Goal: Task Accomplishment & Management: Use online tool/utility

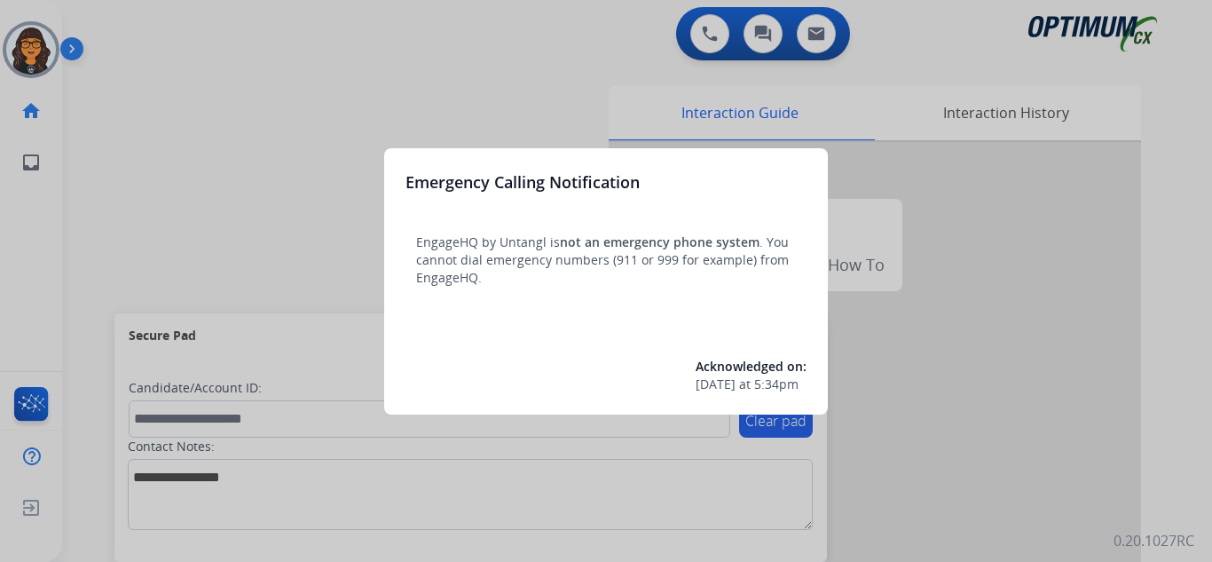
click at [123, 28] on div at bounding box center [606, 281] width 1212 height 562
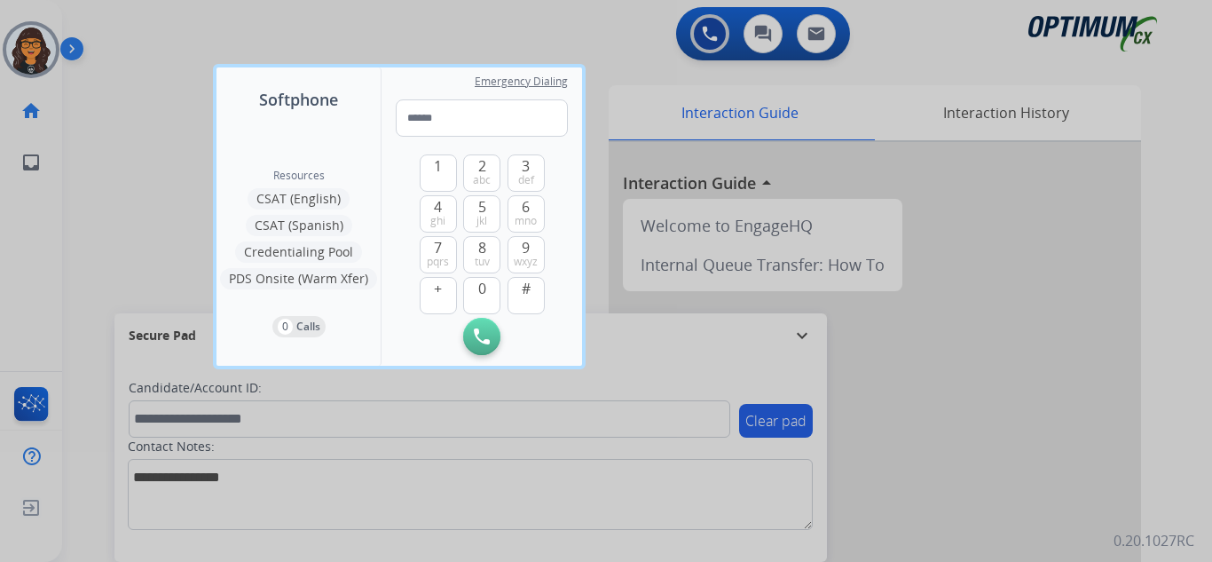
click at [124, 28] on div at bounding box center [606, 281] width 1212 height 562
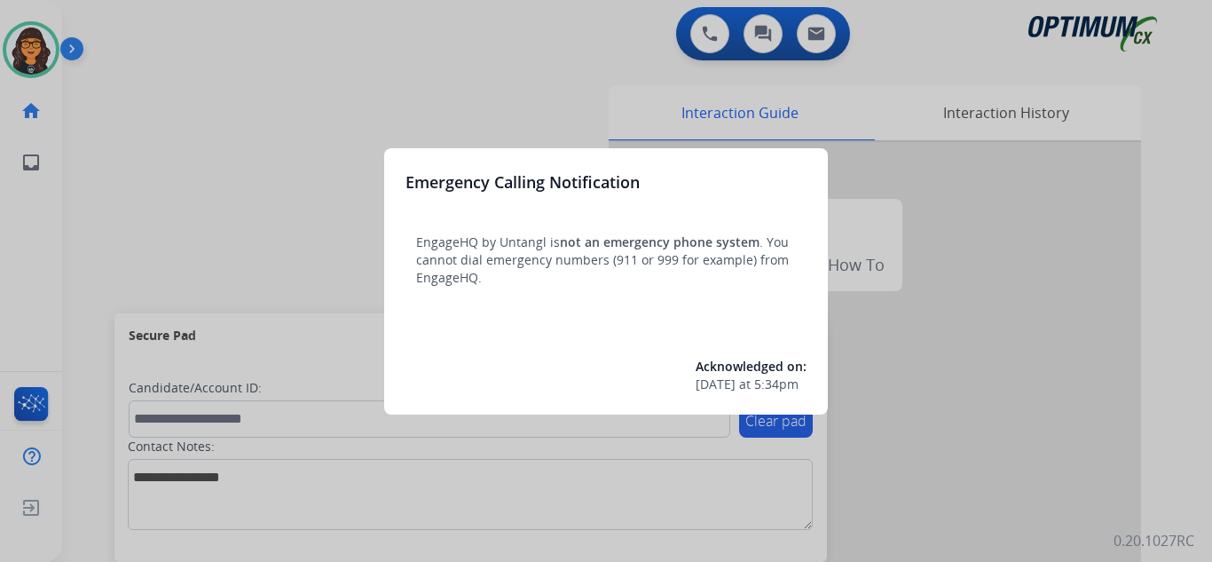
click at [133, 20] on div at bounding box center [606, 281] width 1212 height 562
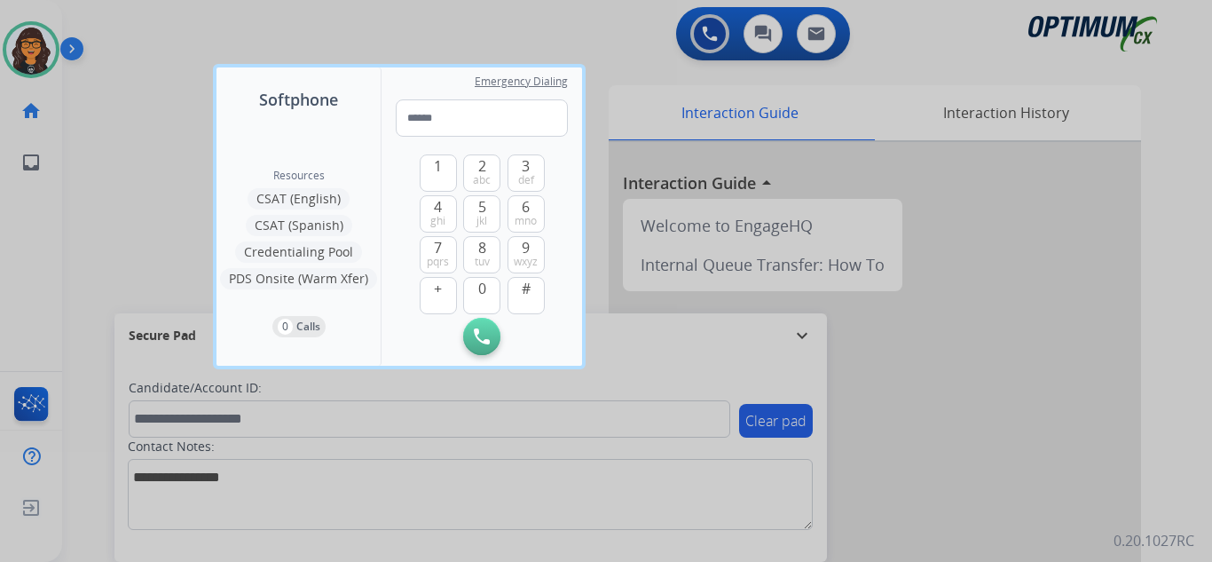
click at [120, 23] on div at bounding box center [606, 281] width 1212 height 562
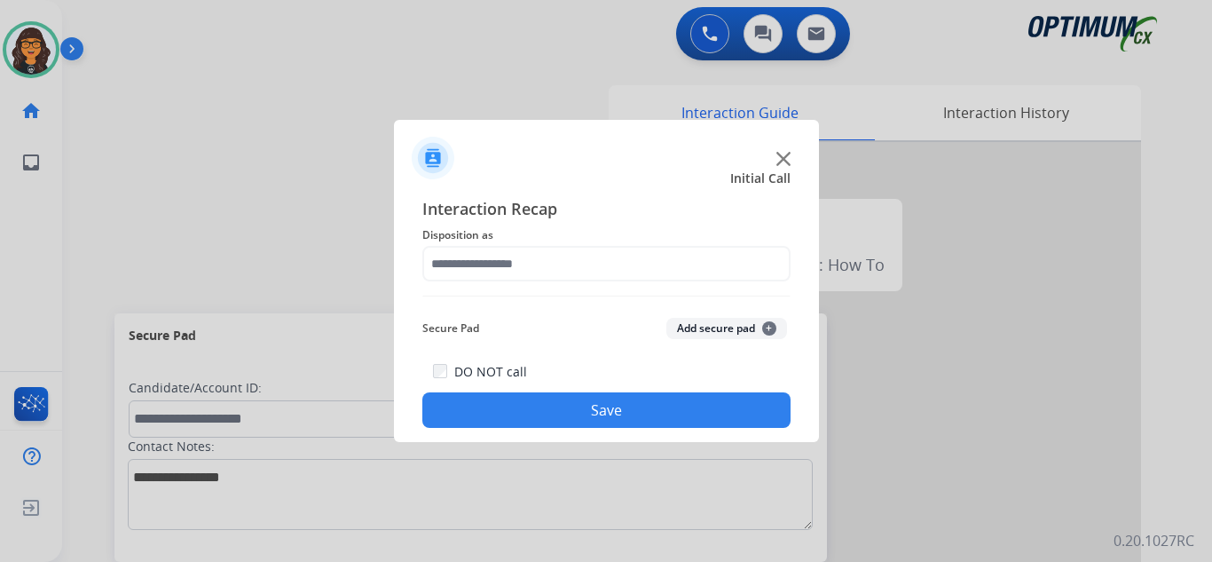
click at [789, 161] on img at bounding box center [783, 159] width 14 height 14
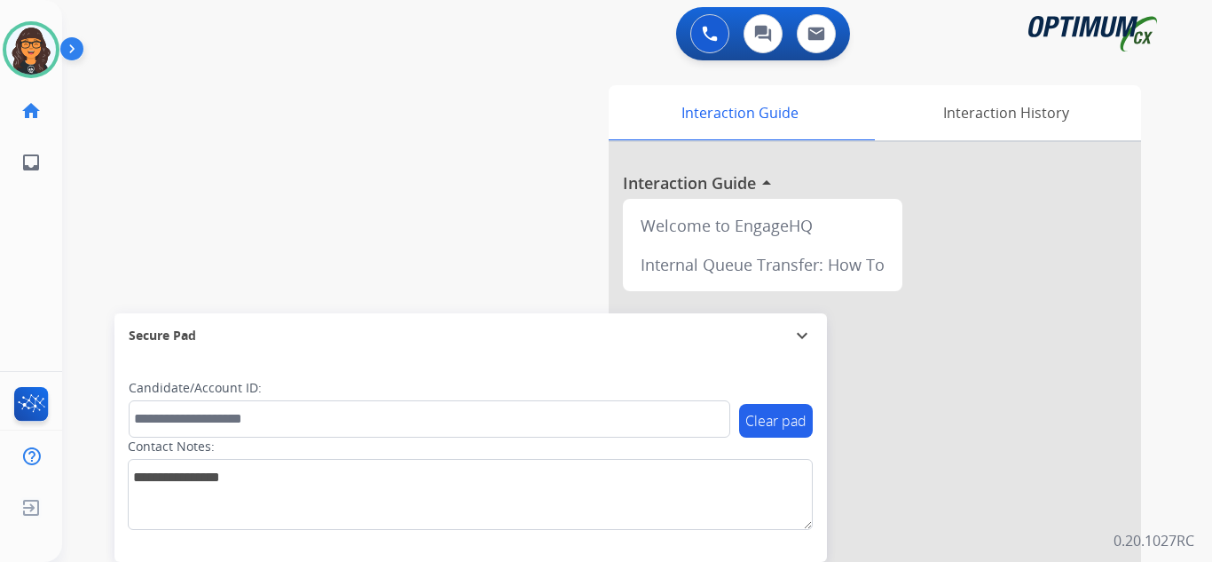
click at [210, 88] on div "swap_horiz Break voice bridge close_fullscreen Connect 3-Way Call merge_type Se…" at bounding box center [615, 434] width 1107 height 740
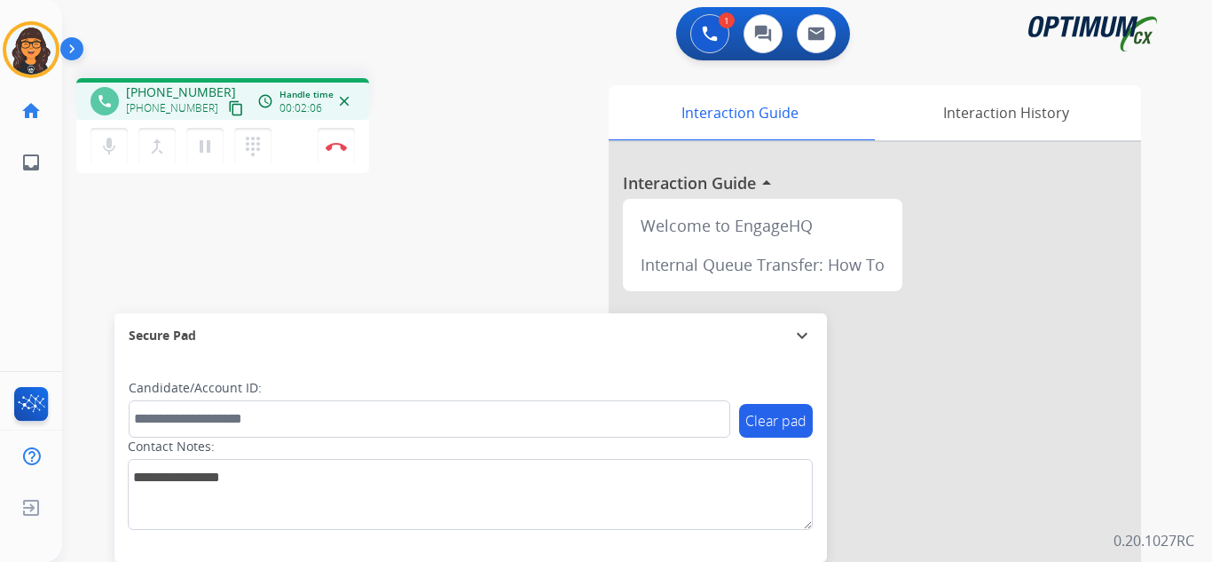
drag, startPoint x: 217, startPoint y: 107, endPoint x: 230, endPoint y: 15, distance: 93.2
click at [228, 107] on mat-icon "content_copy" at bounding box center [236, 108] width 16 height 16
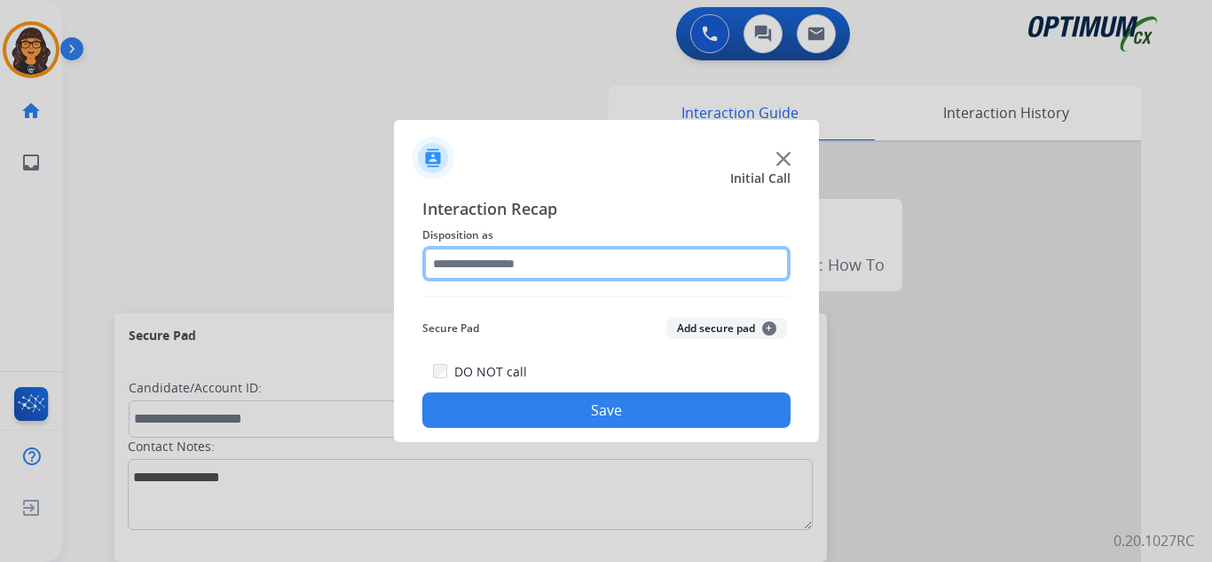
drag, startPoint x: 460, startPoint y: 255, endPoint x: 475, endPoint y: 270, distance: 21.3
click at [460, 255] on input "text" at bounding box center [606, 263] width 368 height 35
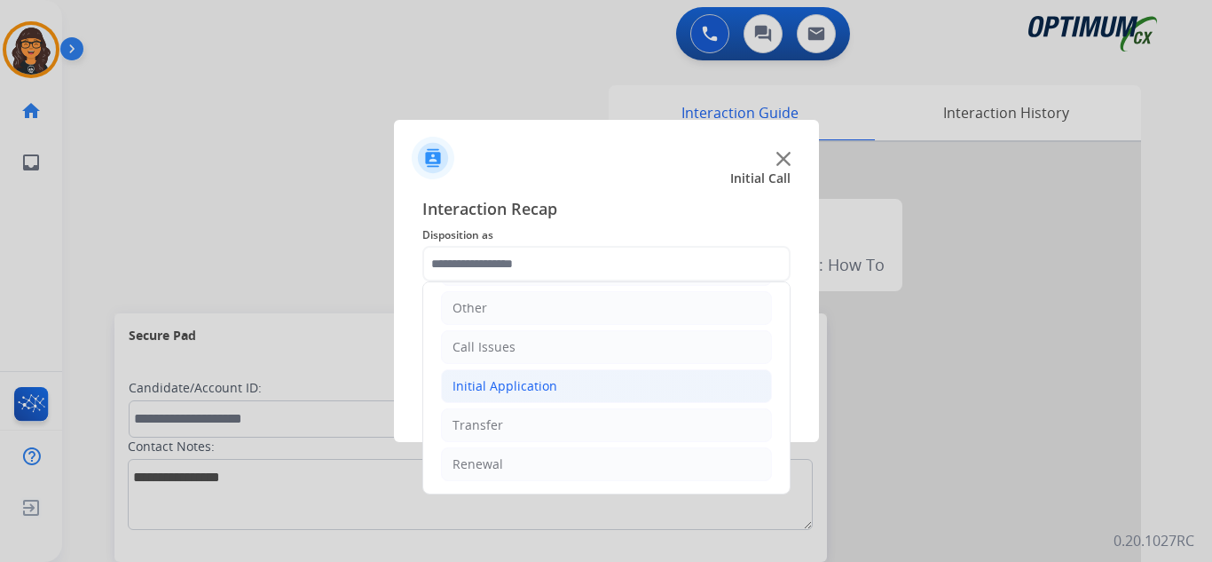
click at [535, 382] on div "Initial Application" at bounding box center [505, 386] width 105 height 18
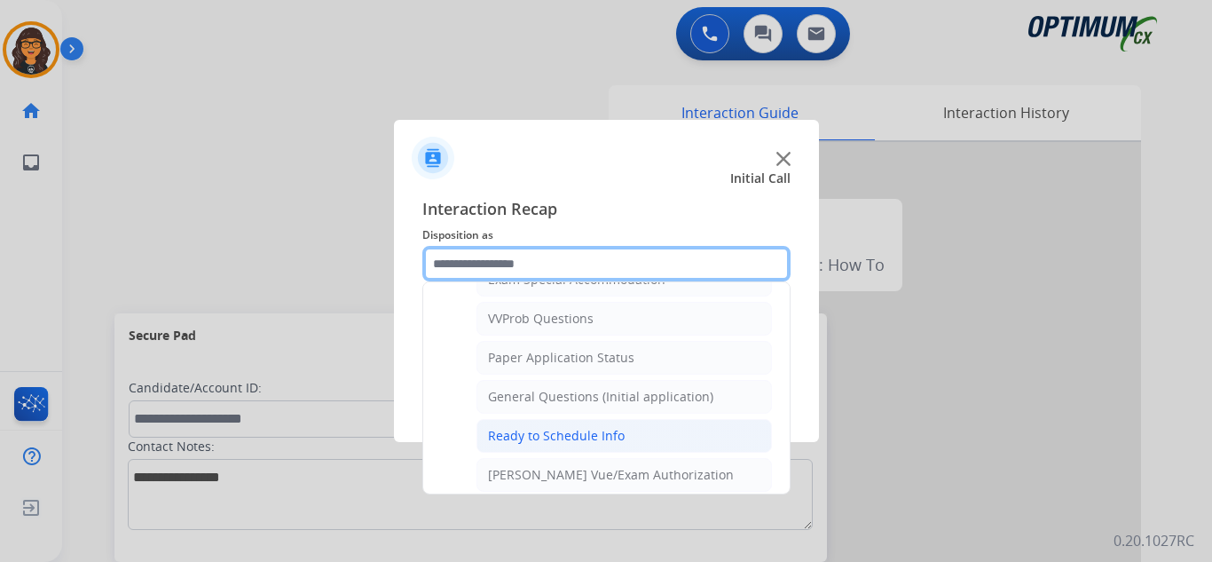
scroll to position [919, 0]
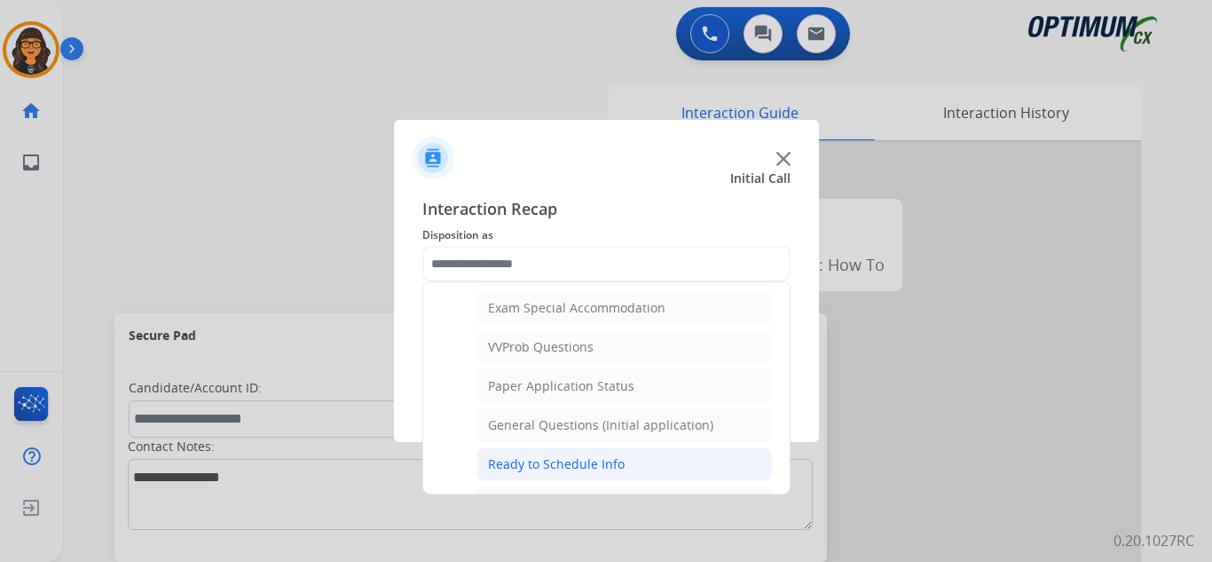
click at [591, 458] on div "Ready to Schedule Info" at bounding box center [556, 464] width 137 height 18
type input "**********"
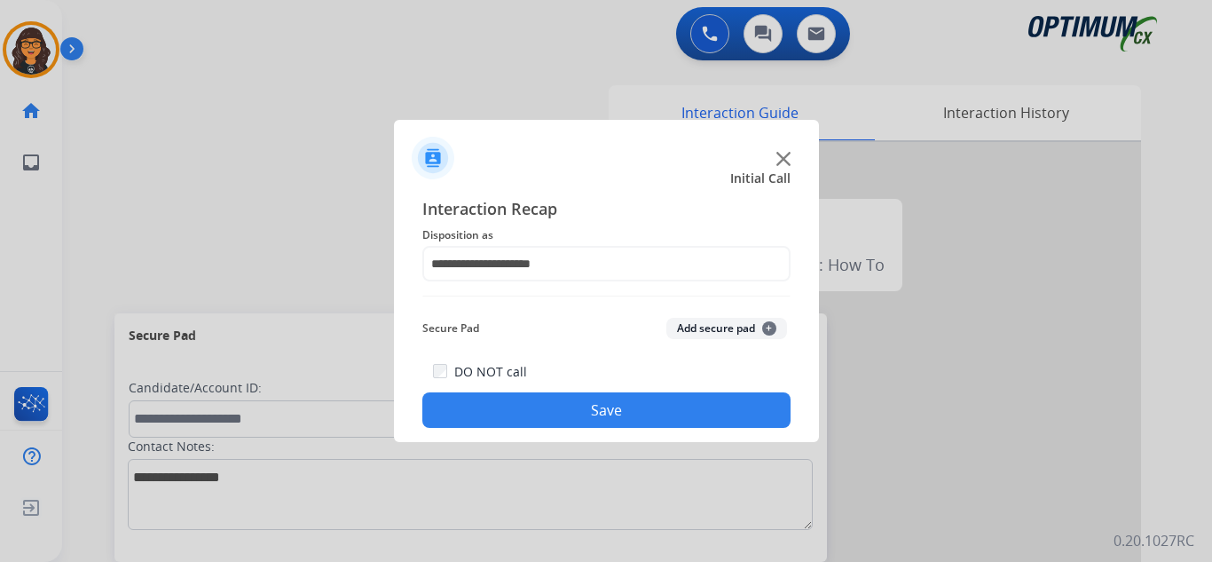
click at [604, 417] on button "Save" at bounding box center [606, 409] width 368 height 35
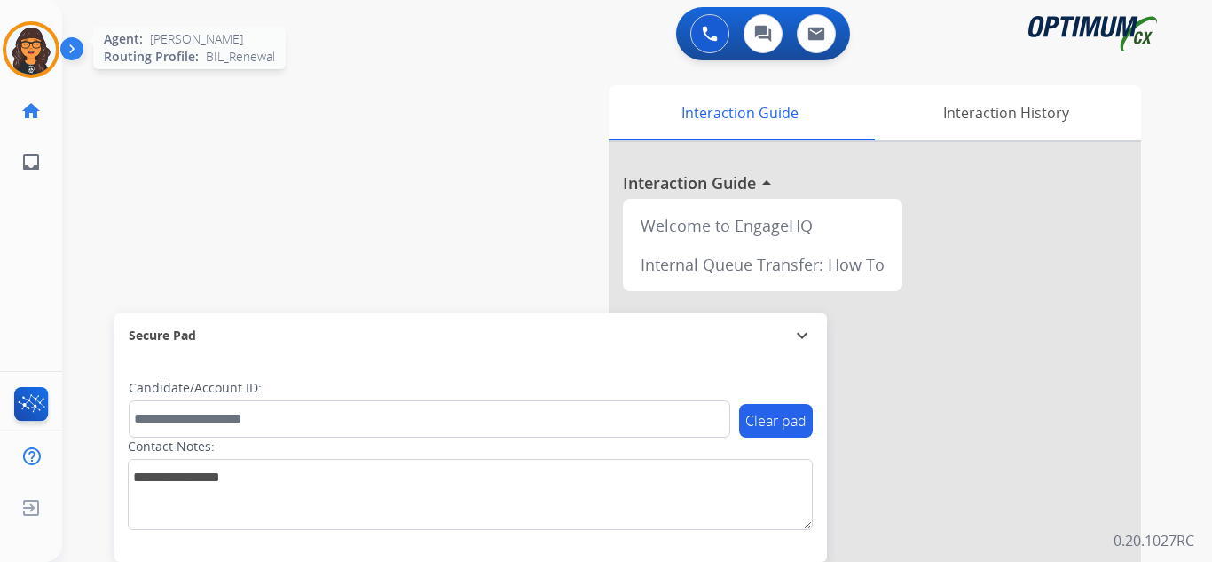
click at [27, 43] on img at bounding box center [31, 50] width 50 height 50
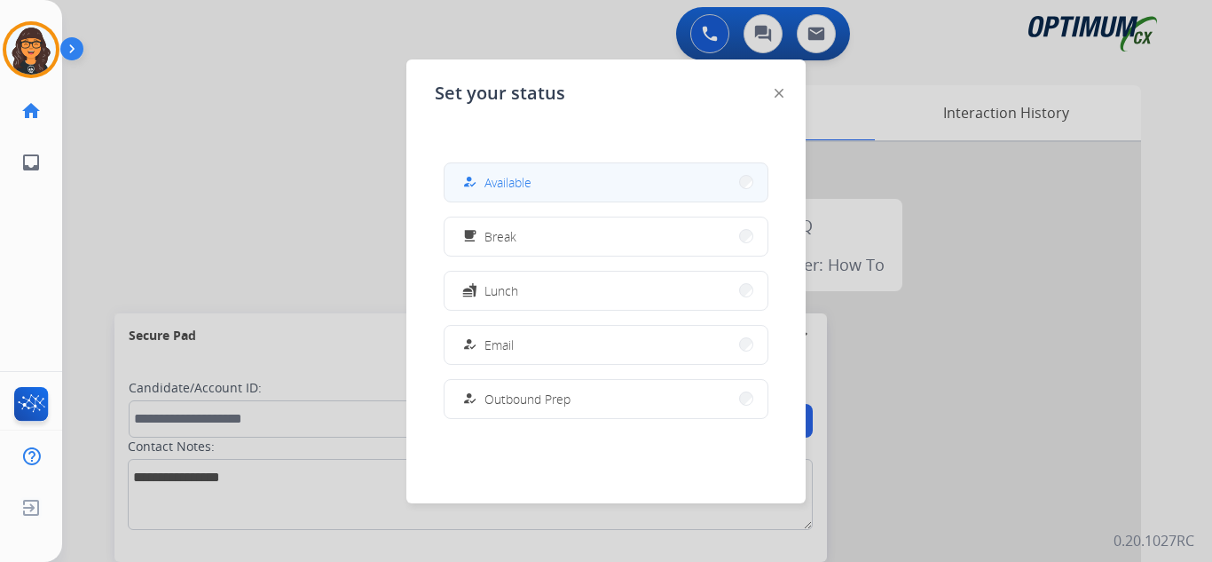
click at [608, 185] on button "how_to_reg Available" at bounding box center [606, 182] width 323 height 38
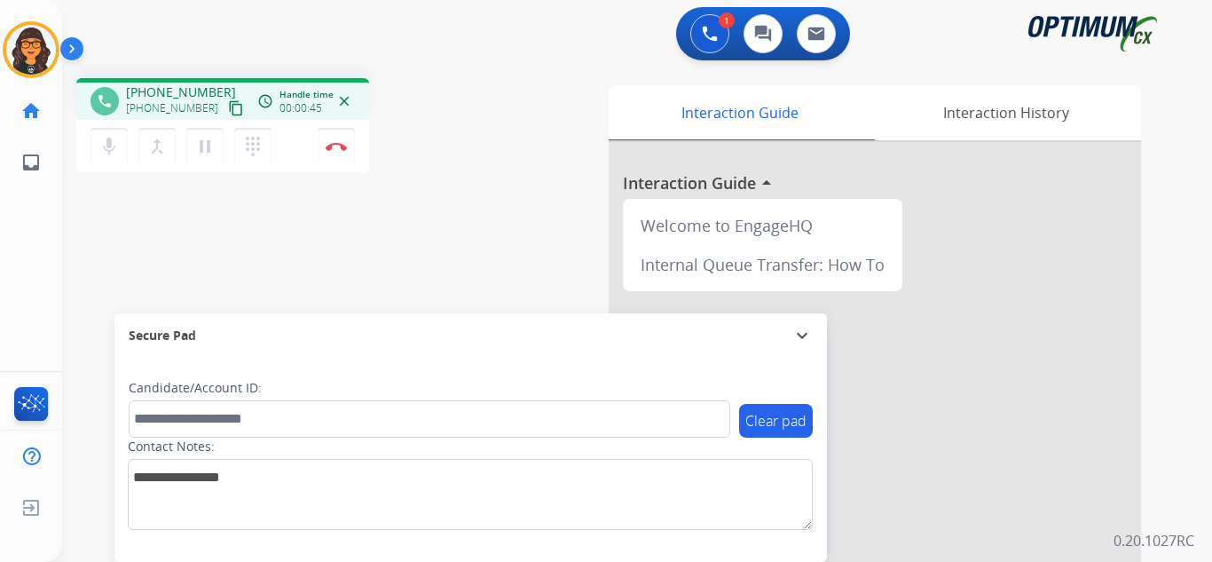
click at [225, 116] on button "content_copy" at bounding box center [235, 108] width 21 height 21
click at [334, 145] on img at bounding box center [336, 146] width 21 height 9
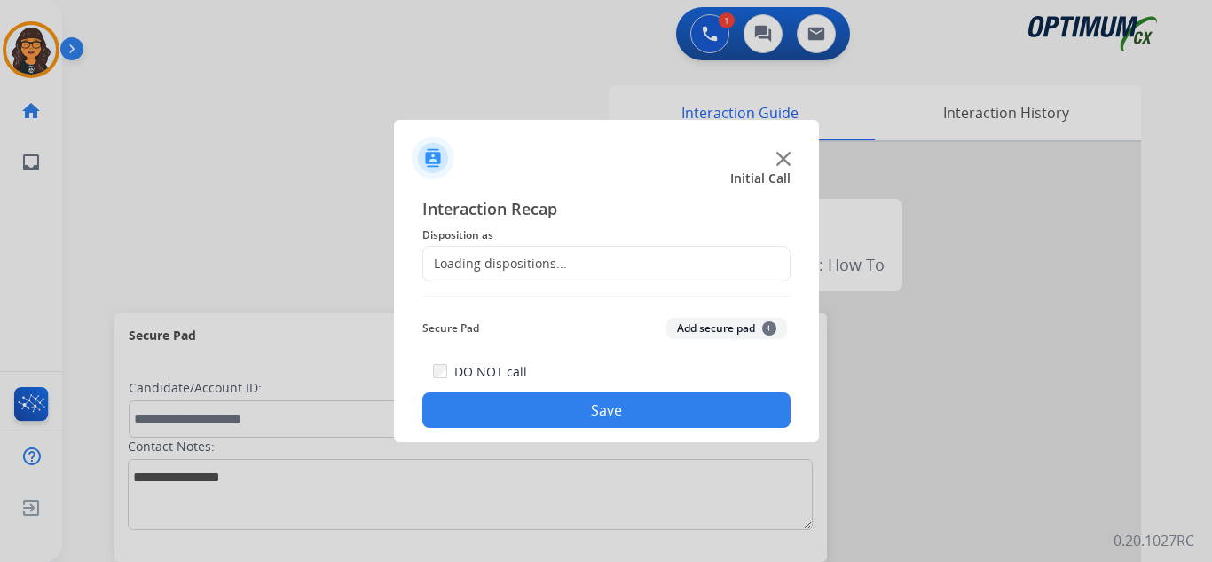
click at [490, 262] on div "Loading dispositions..." at bounding box center [495, 264] width 144 height 18
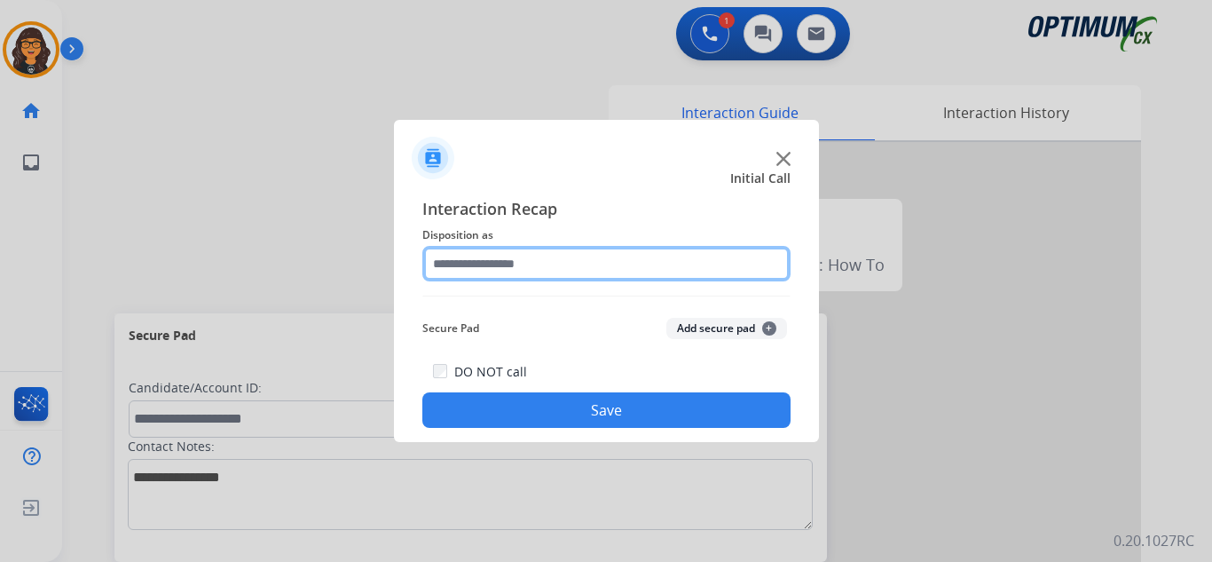
click at [491, 261] on input "text" at bounding box center [606, 263] width 368 height 35
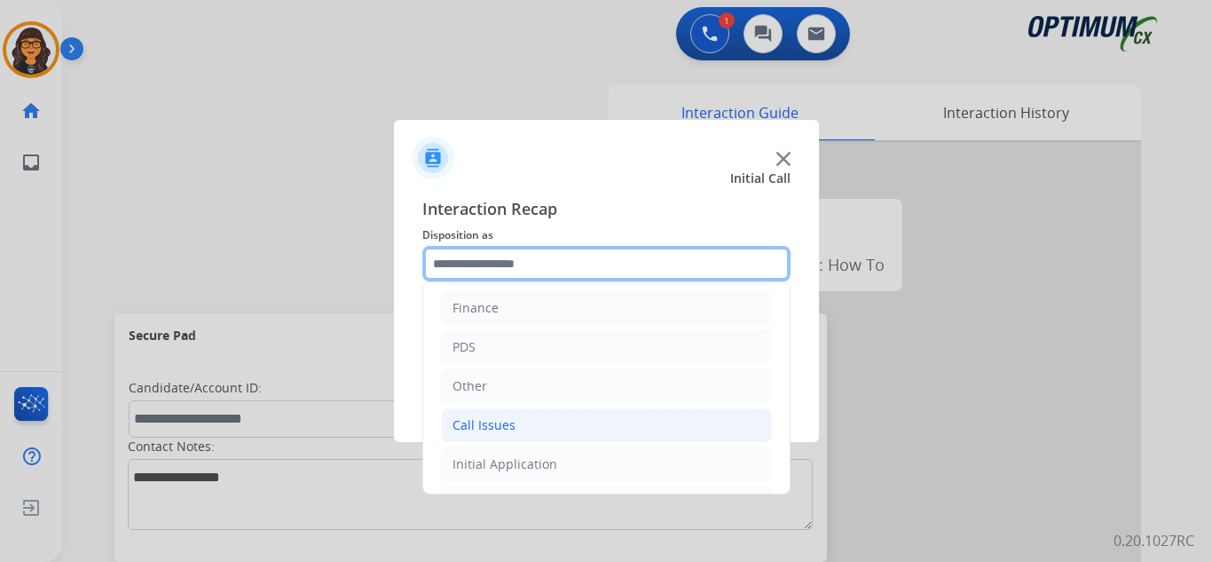
scroll to position [121, 0]
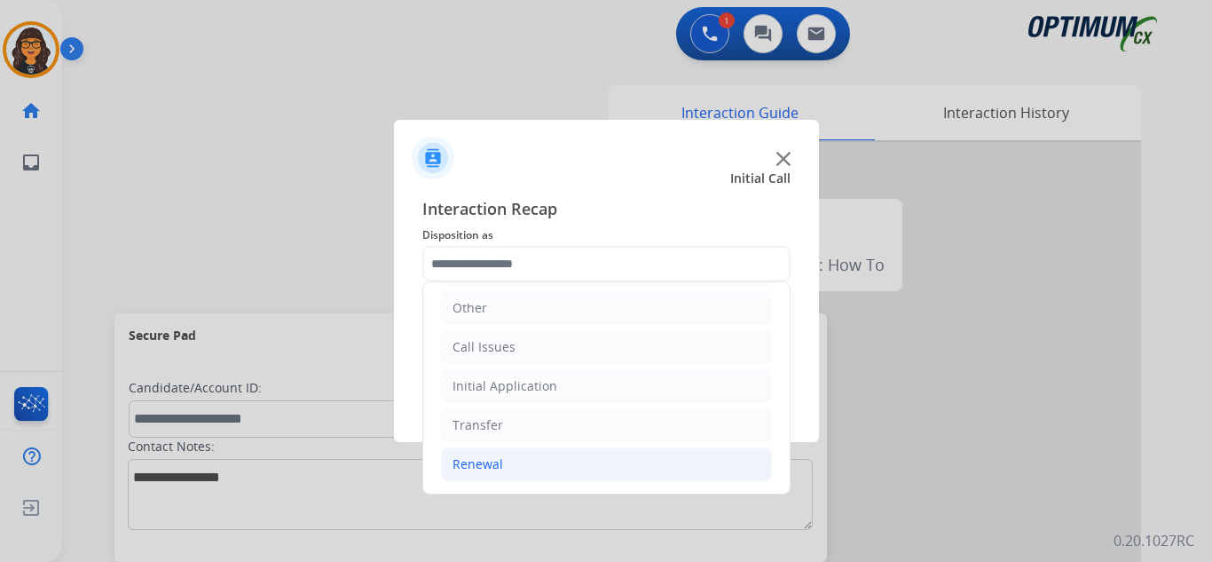
click at [499, 460] on div "Renewal" at bounding box center [478, 464] width 51 height 18
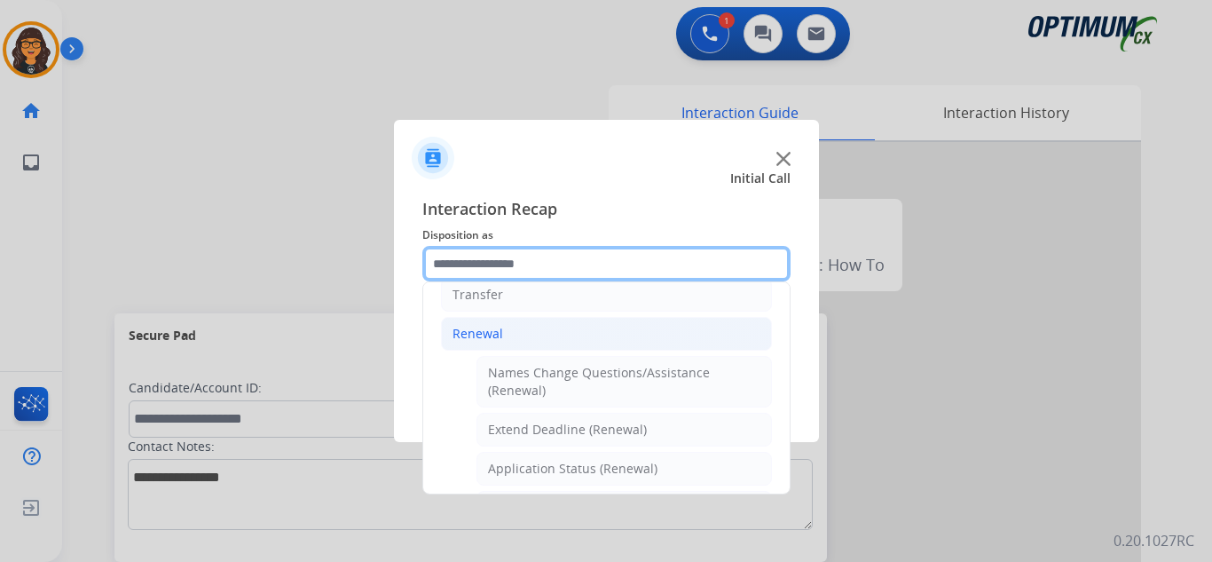
scroll to position [387, 0]
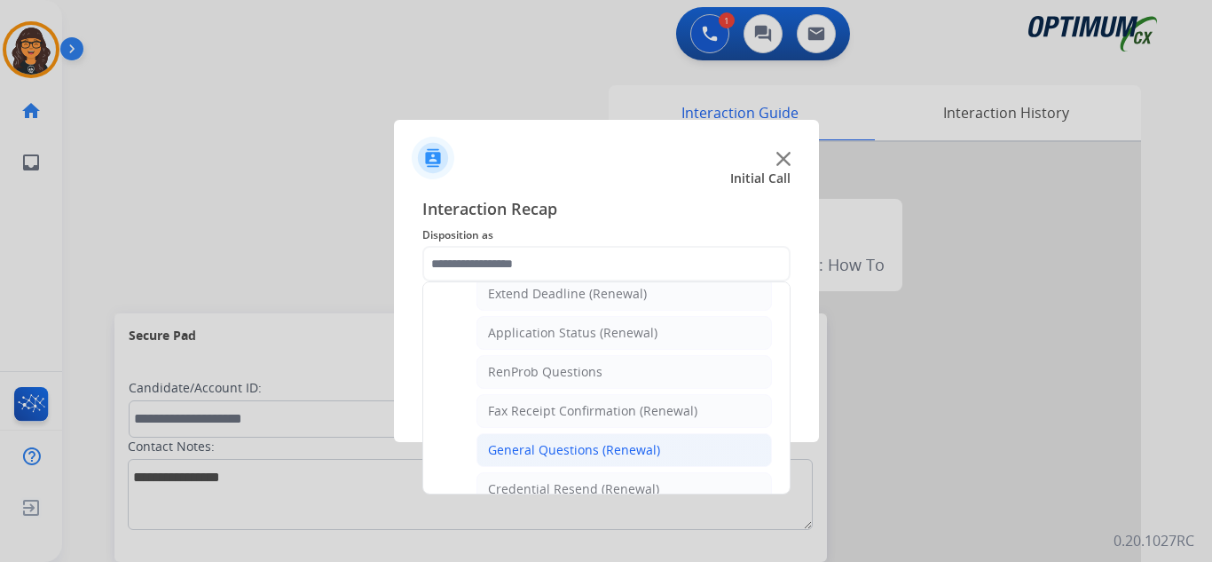
click at [559, 444] on div "General Questions (Renewal)" at bounding box center [574, 450] width 172 height 18
type input "**********"
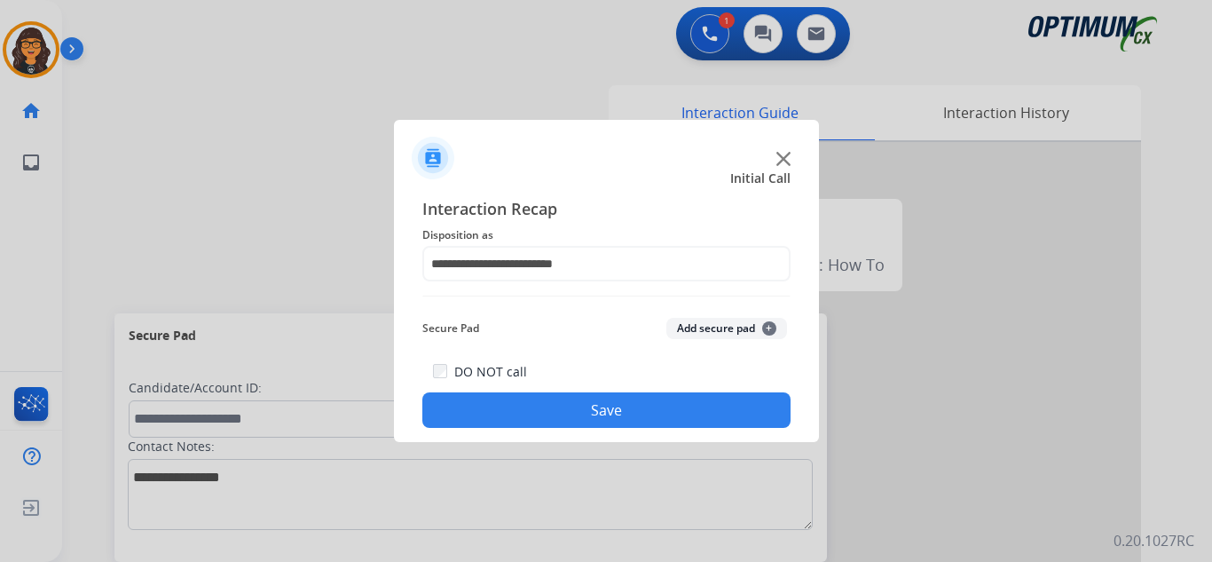
click at [561, 403] on button "Save" at bounding box center [606, 409] width 368 height 35
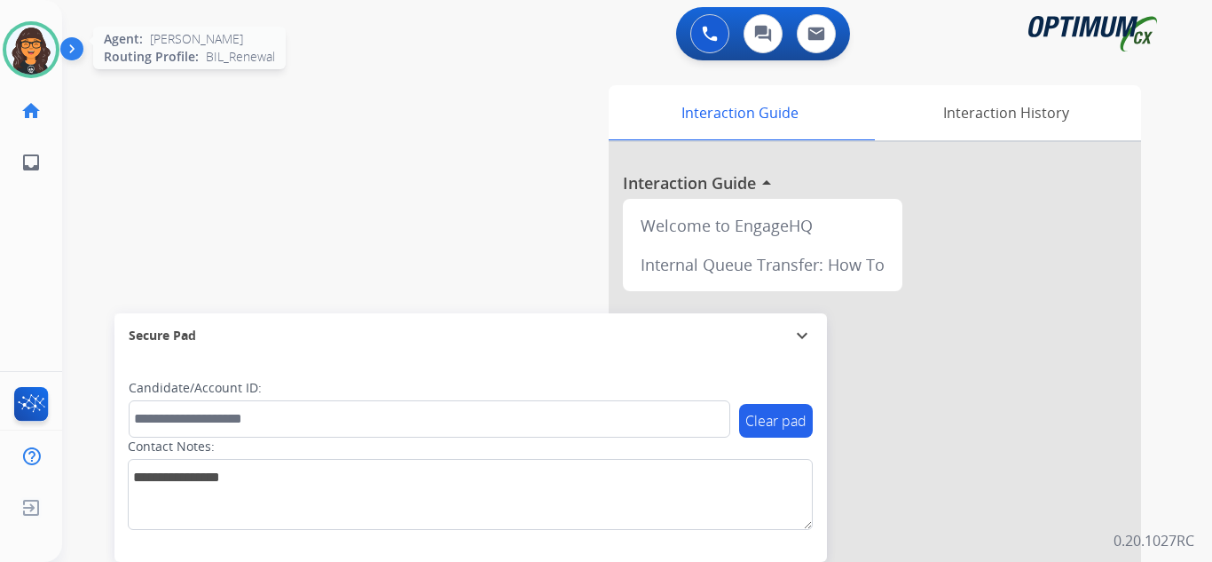
click at [27, 51] on img at bounding box center [31, 50] width 50 height 50
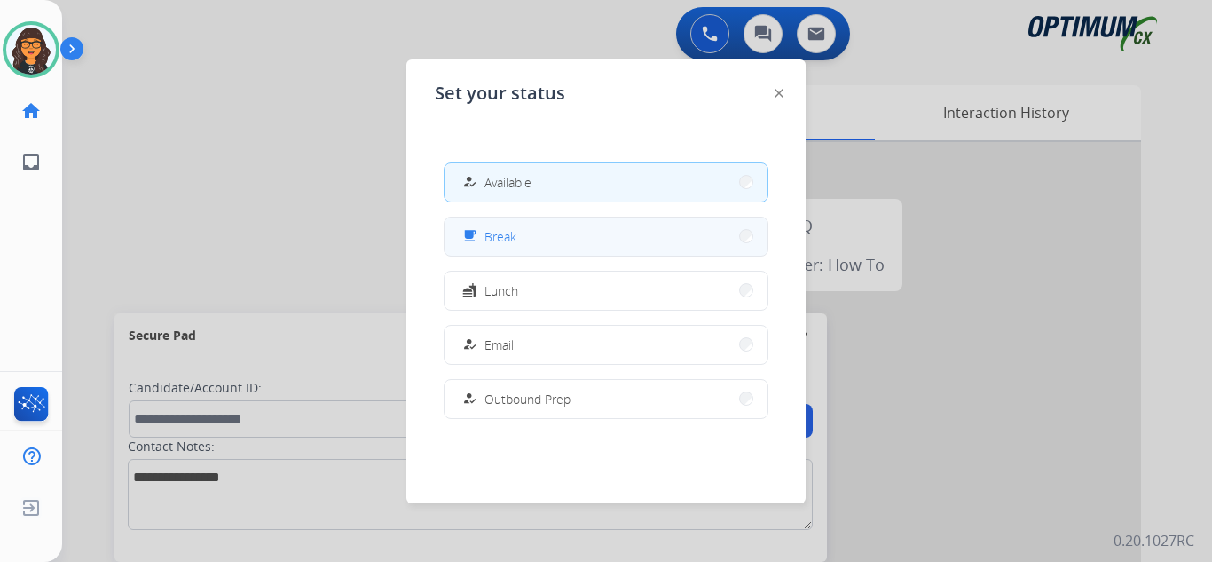
click at [520, 234] on button "free_breakfast Break" at bounding box center [606, 236] width 323 height 38
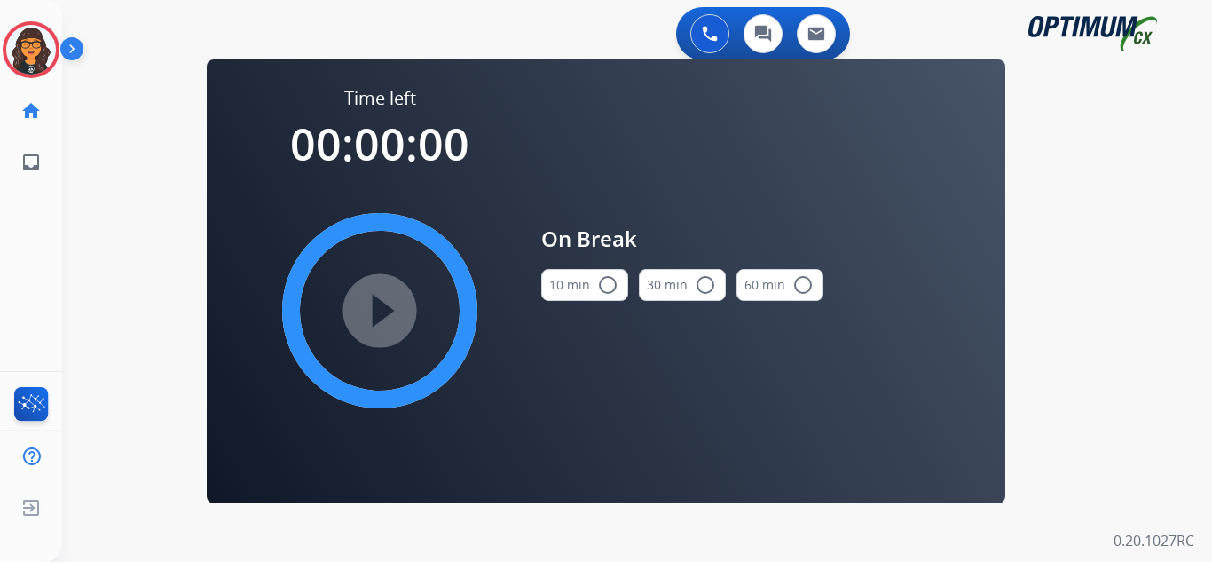
drag, startPoint x: 574, startPoint y: 290, endPoint x: 400, endPoint y: 311, distance: 175.2
click at [571, 291] on button "10 min radio_button_unchecked" at bounding box center [584, 285] width 87 height 32
drag, startPoint x: 391, startPoint y: 307, endPoint x: 444, endPoint y: 314, distance: 52.8
click at [390, 308] on mat-icon "play_circle_filled" at bounding box center [379, 310] width 21 height 21
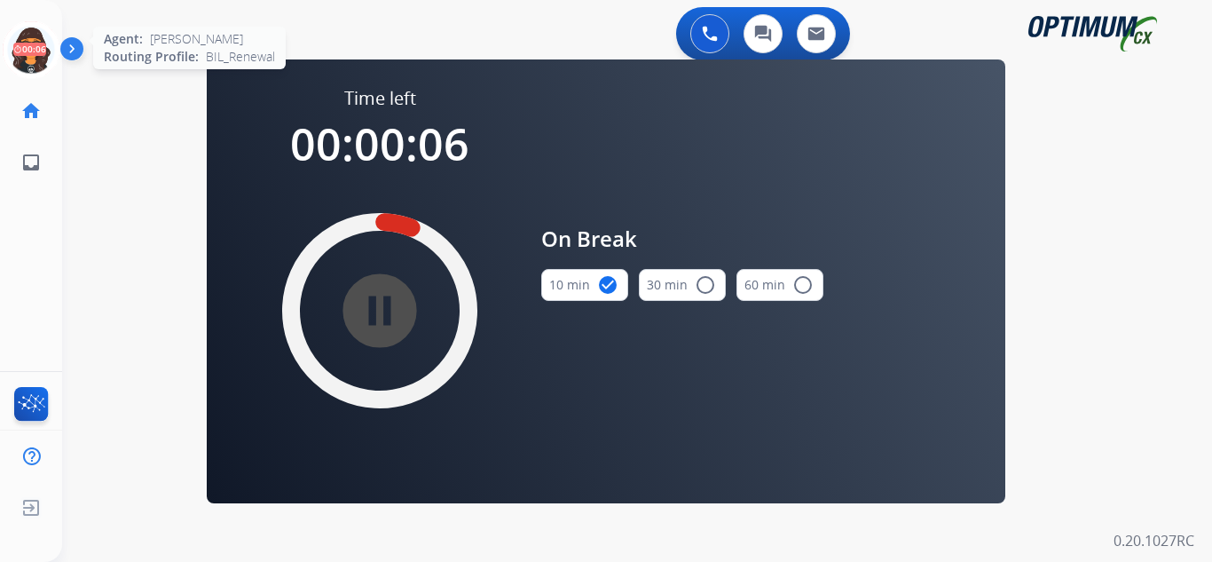
click at [39, 43] on icon at bounding box center [32, 50] width 58 height 58
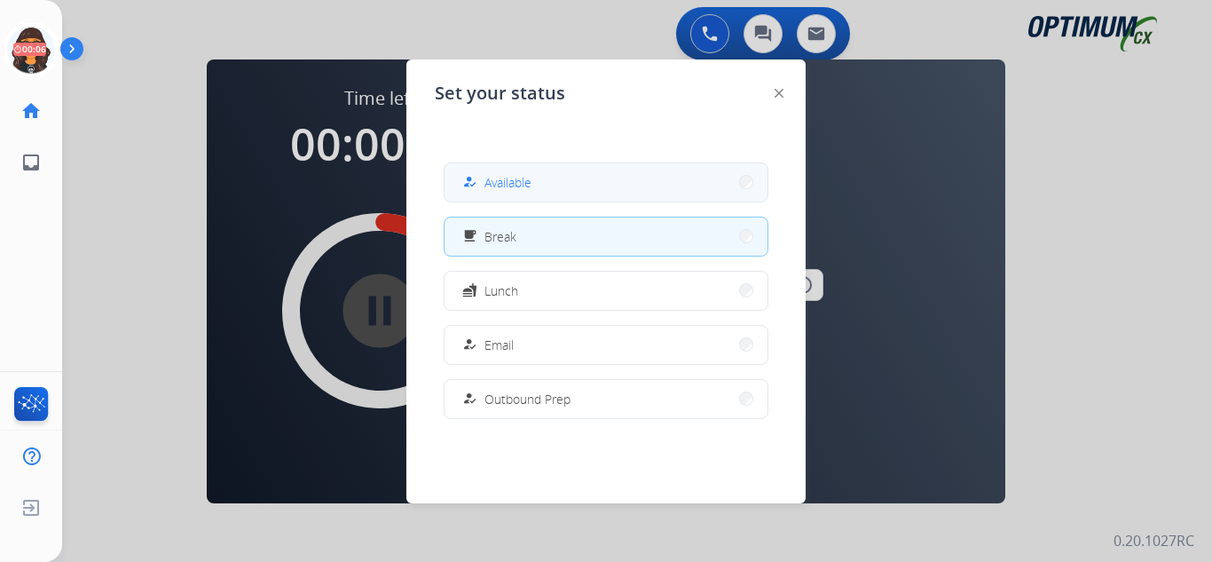
click at [544, 189] on button "how_to_reg Available" at bounding box center [606, 182] width 323 height 38
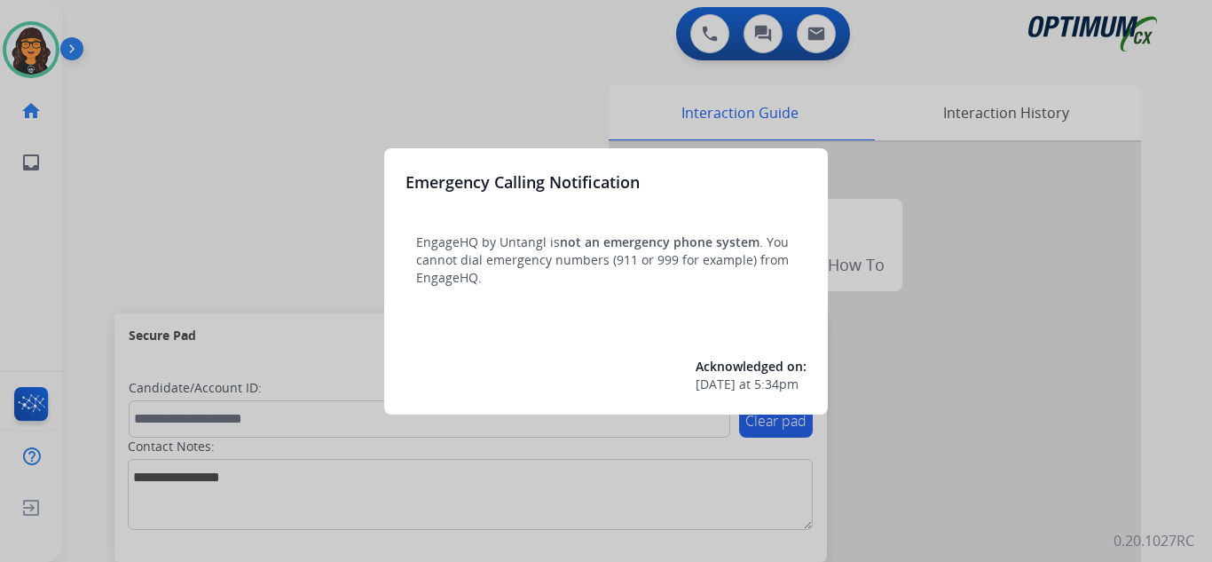
click at [119, 30] on div at bounding box center [606, 281] width 1212 height 562
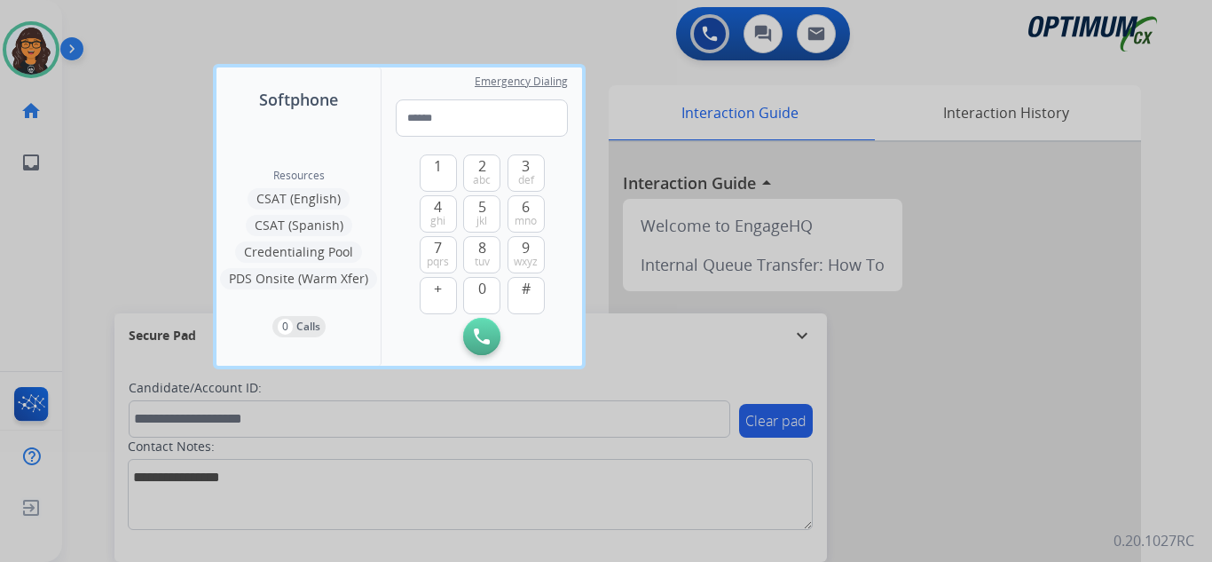
click at [117, 30] on div at bounding box center [606, 281] width 1212 height 562
